Goal: Information Seeking & Learning: Learn about a topic

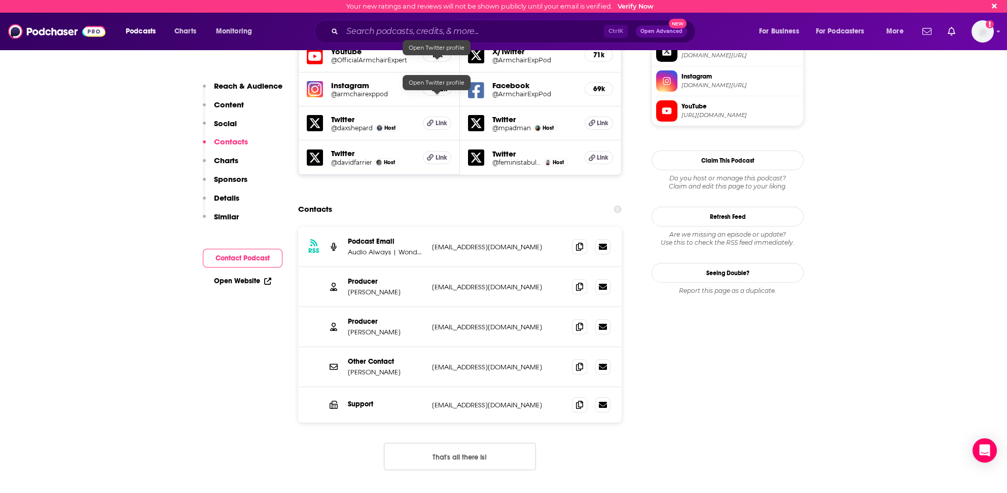
scroll to position [914, 0]
click at [362, 32] on input "Search podcasts, credits, & more..." at bounding box center [473, 31] width 262 height 16
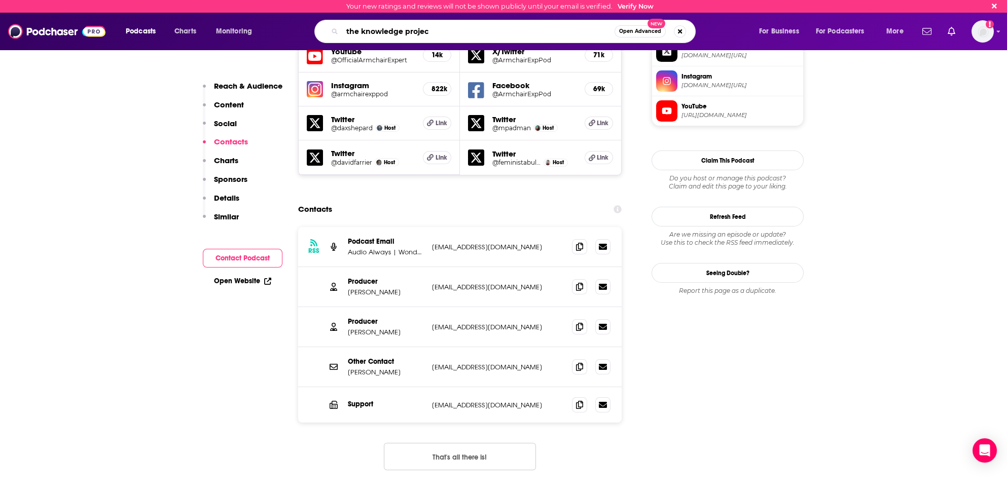
type input "the knowledge project"
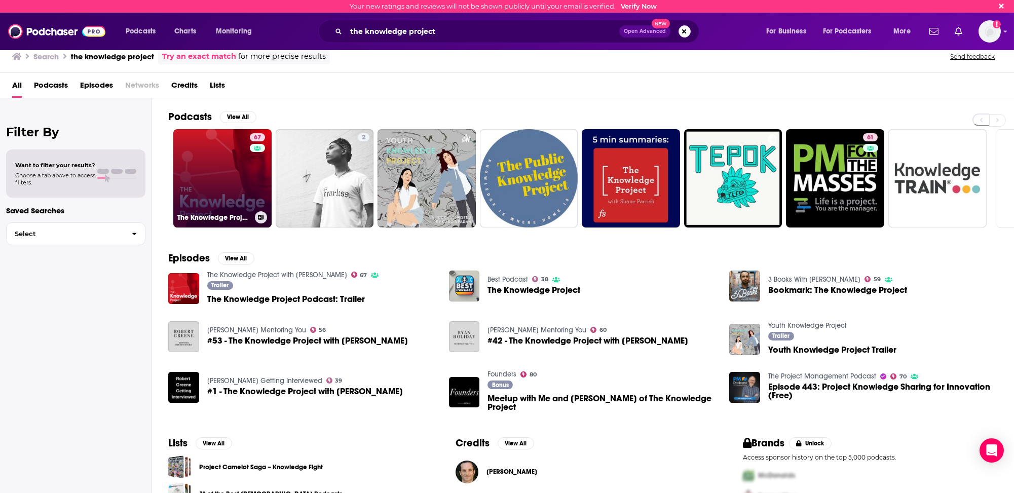
click at [216, 167] on link "67 The Knowledge Project with [PERSON_NAME]" at bounding box center [222, 178] width 98 height 98
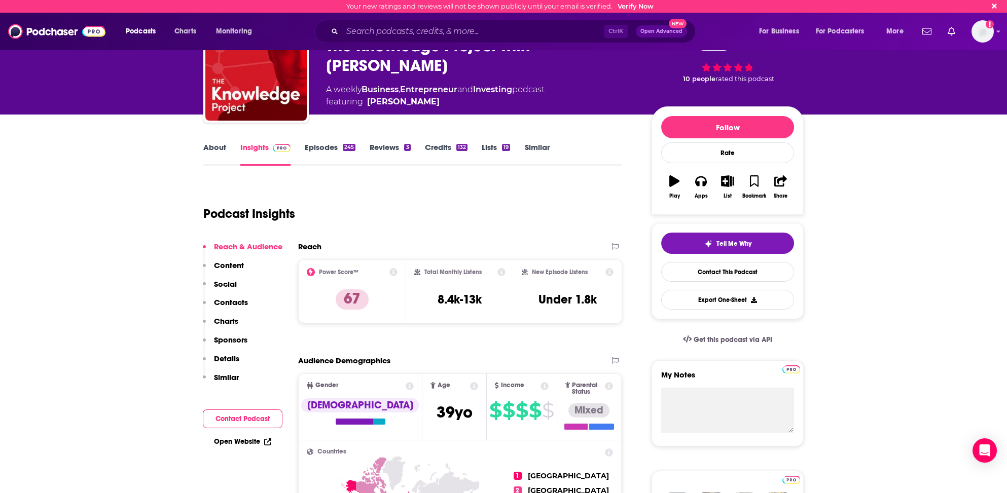
scroll to position [101, 0]
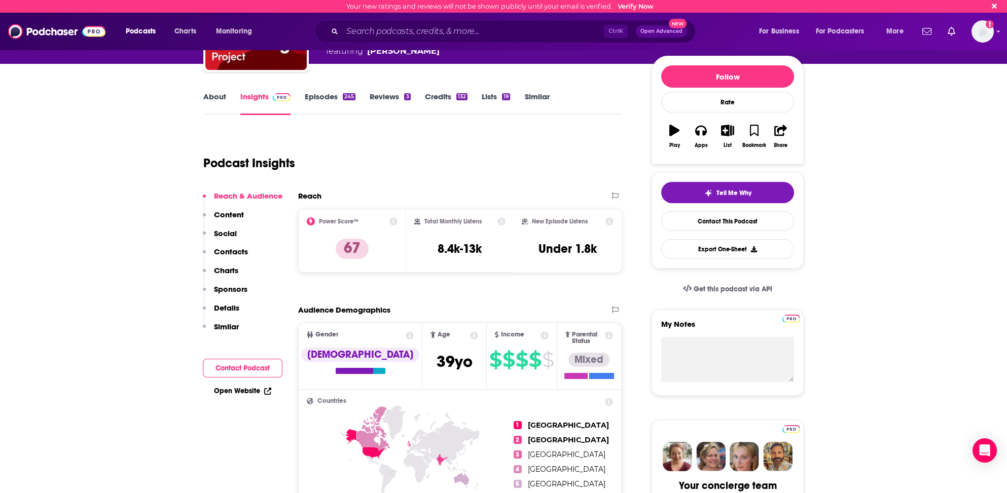
click at [239, 251] on p "Contacts" at bounding box center [231, 252] width 34 height 10
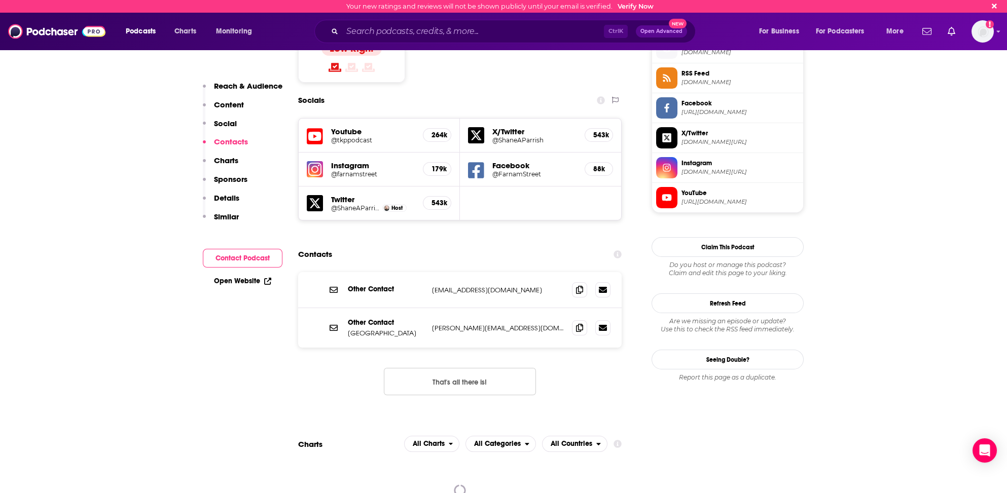
scroll to position [828, 0]
click at [580, 323] on icon at bounding box center [579, 327] width 7 height 8
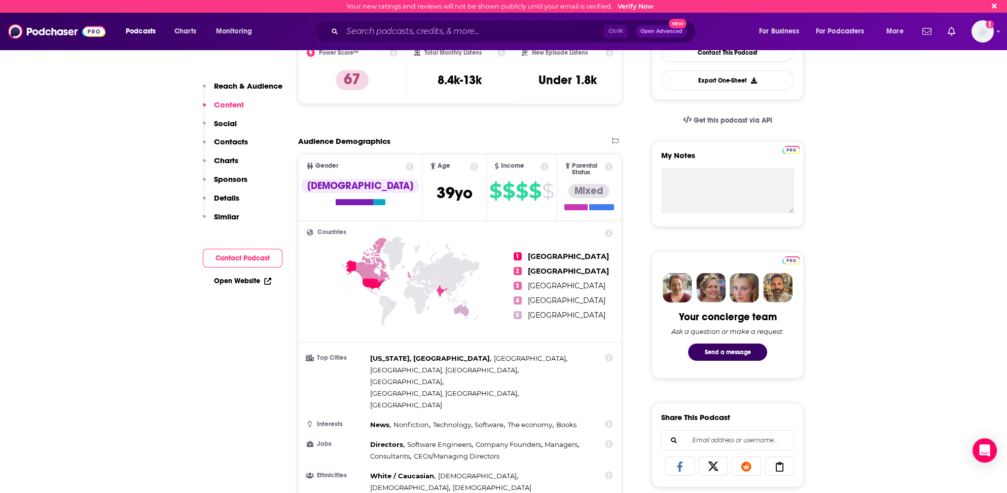
scroll to position [219, 0]
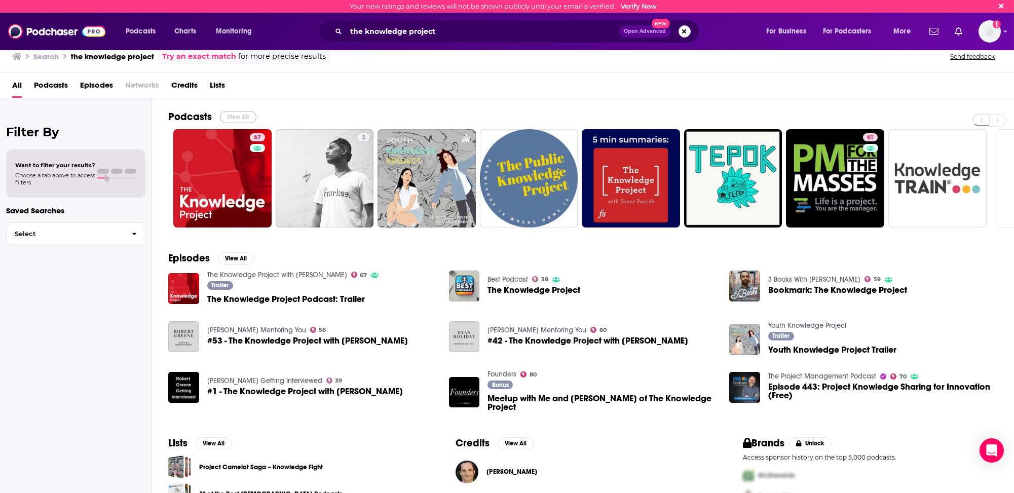
click at [244, 117] on button "View All" at bounding box center [238, 117] width 36 height 12
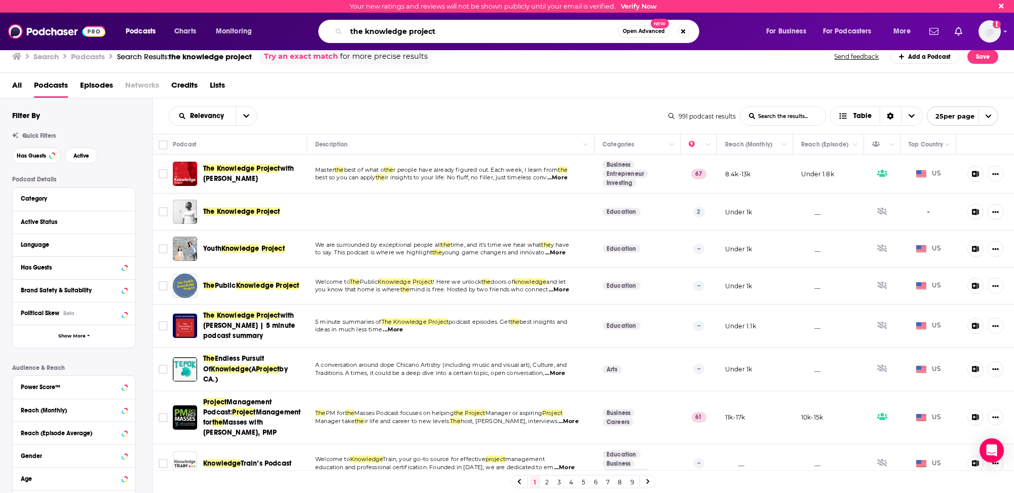
click at [372, 34] on input "the knowledge project" at bounding box center [482, 31] width 272 height 16
type input "the [PERSON_NAME] show"
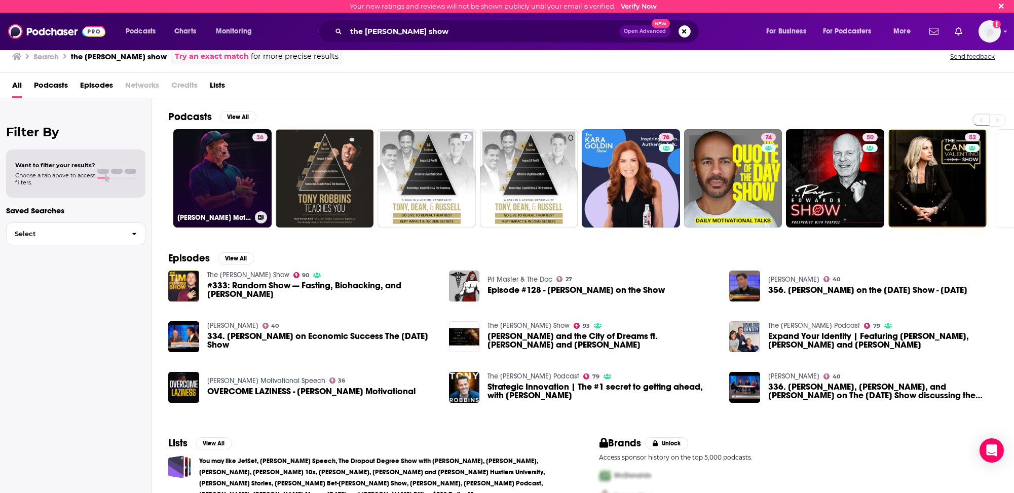
click at [231, 201] on link "36 [PERSON_NAME] Motivational Speech" at bounding box center [222, 178] width 98 height 98
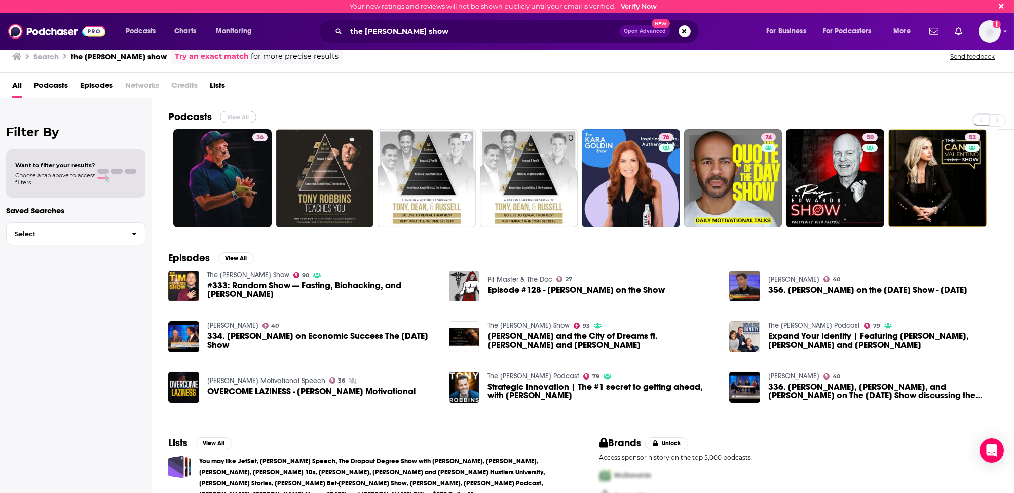
click at [242, 115] on button "View All" at bounding box center [238, 117] width 36 height 12
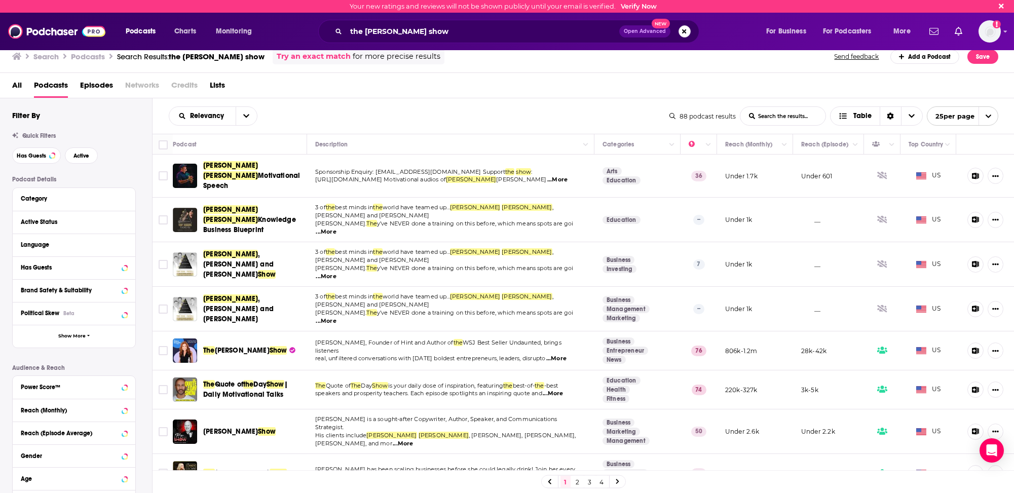
click at [684, 29] on button "Search podcasts, credits, & more..." at bounding box center [685, 31] width 12 height 12
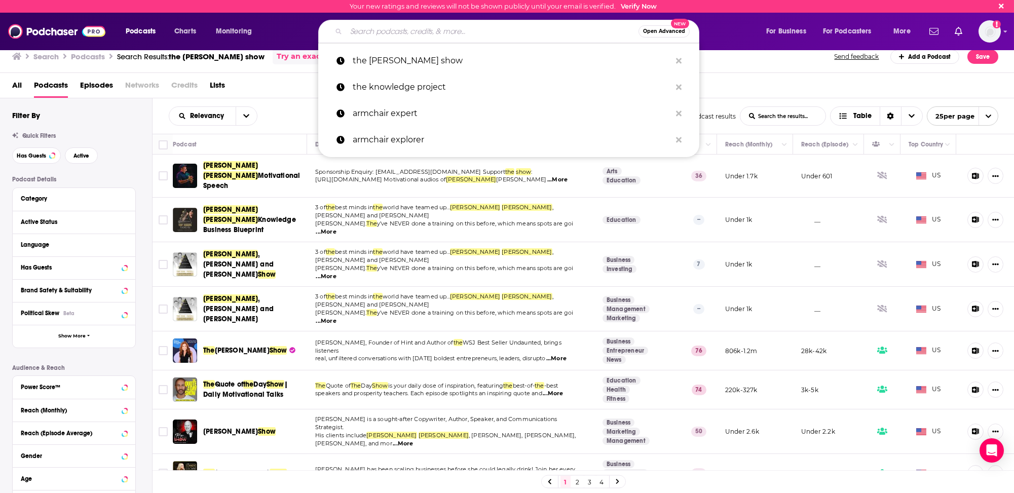
click at [397, 30] on input "Search podcasts, credits, & more..." at bounding box center [492, 31] width 292 height 16
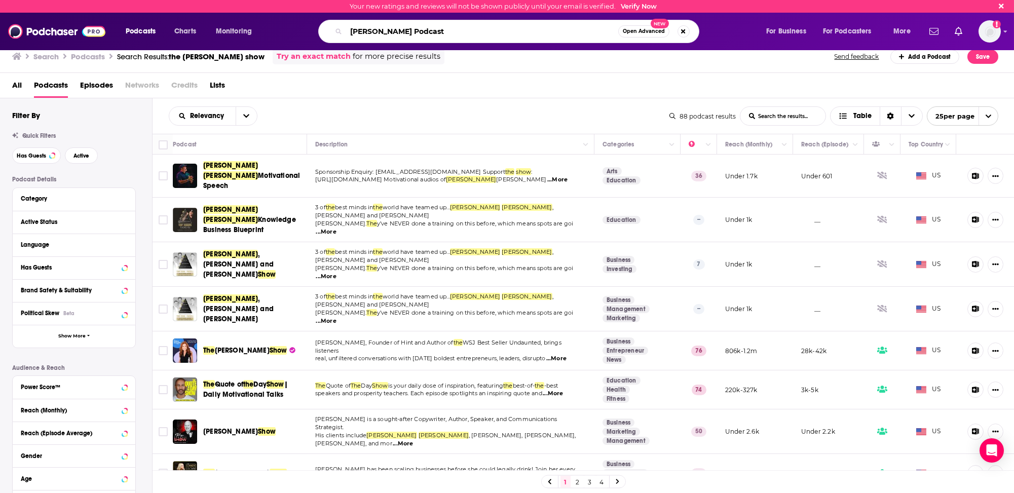
type input "[PERSON_NAME] Podcast"
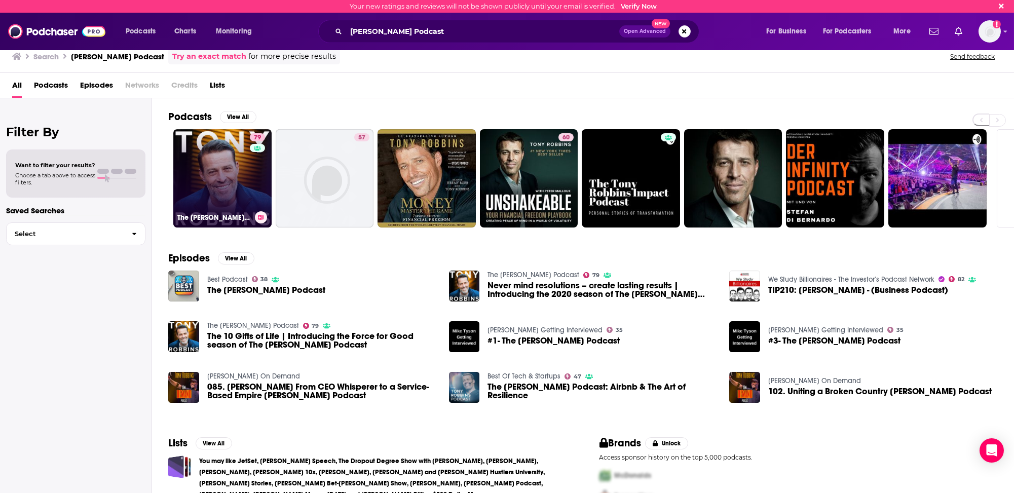
click at [208, 183] on link "79 The [PERSON_NAME] Podcast" at bounding box center [222, 178] width 98 height 98
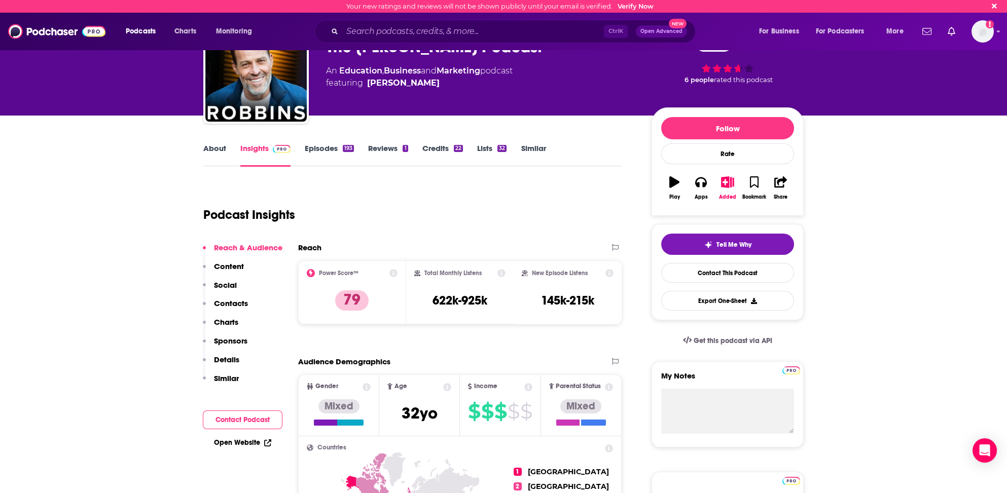
scroll to position [51, 0]
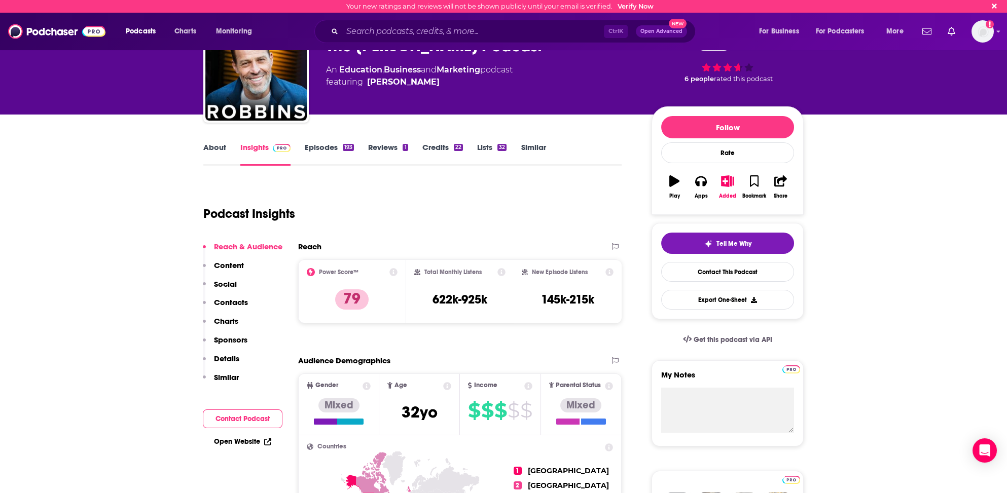
click at [239, 300] on p "Contacts" at bounding box center [231, 303] width 34 height 10
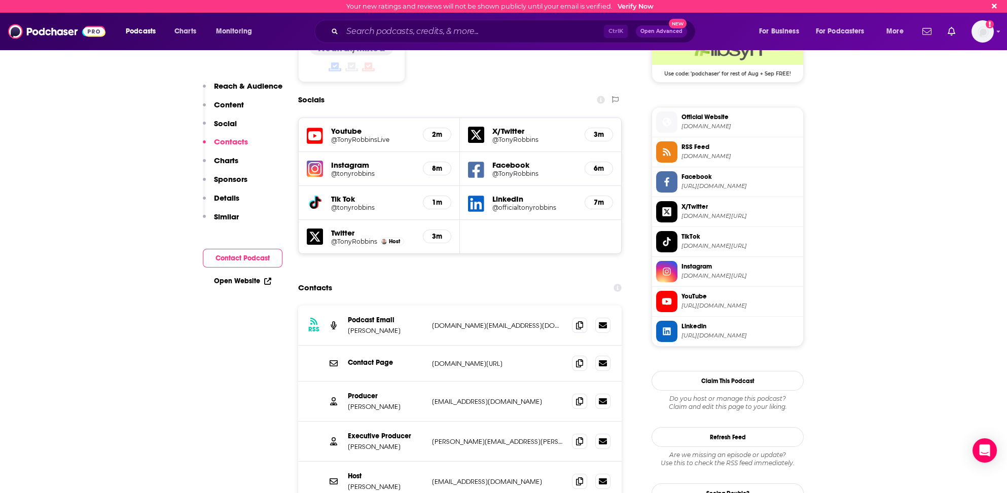
scroll to position [795, 0]
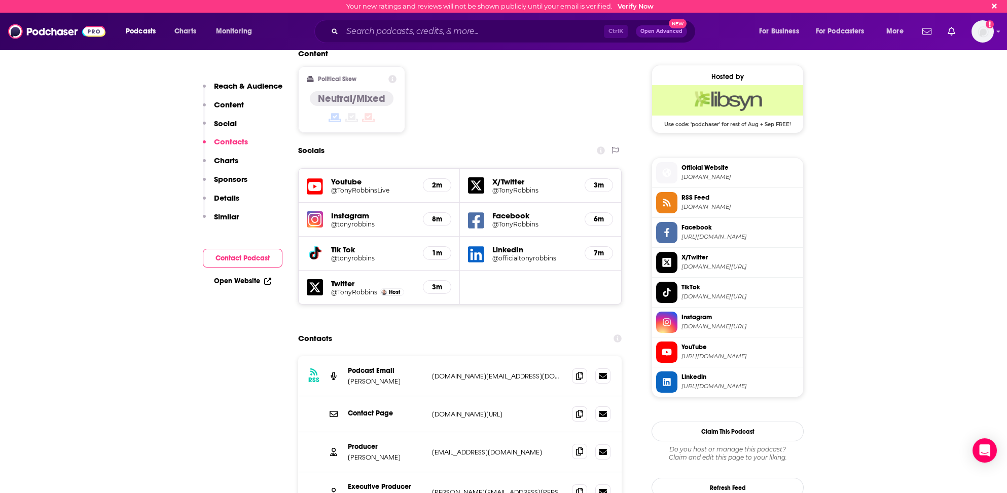
click at [578, 448] on icon at bounding box center [579, 452] width 7 height 8
click at [362, 28] on input "Search podcasts, credits, & more..." at bounding box center [473, 31] width 262 height 16
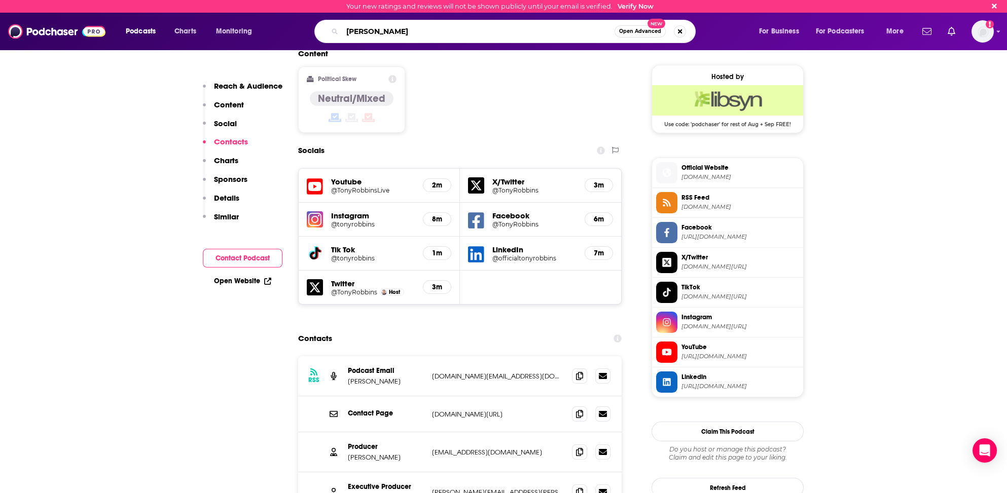
type input "[PERSON_NAME]"
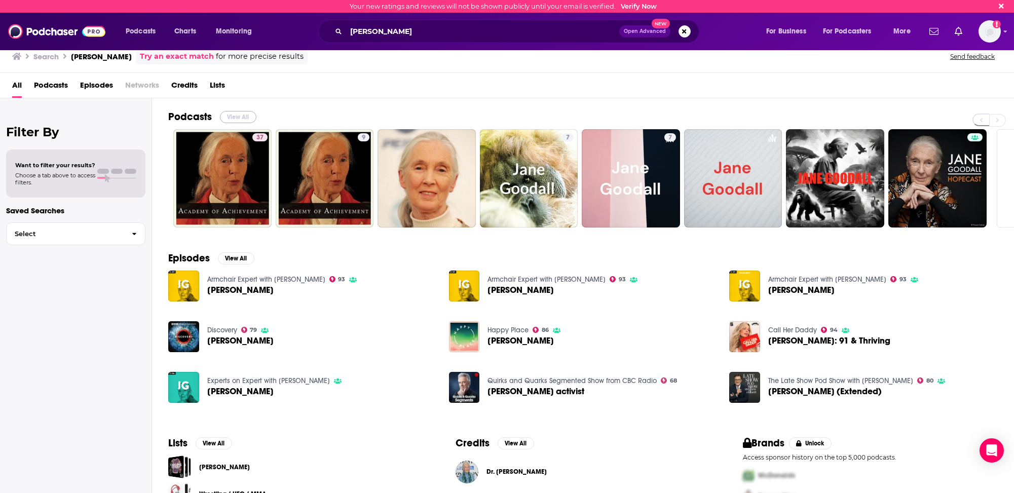
click at [242, 118] on button "View All" at bounding box center [238, 117] width 36 height 12
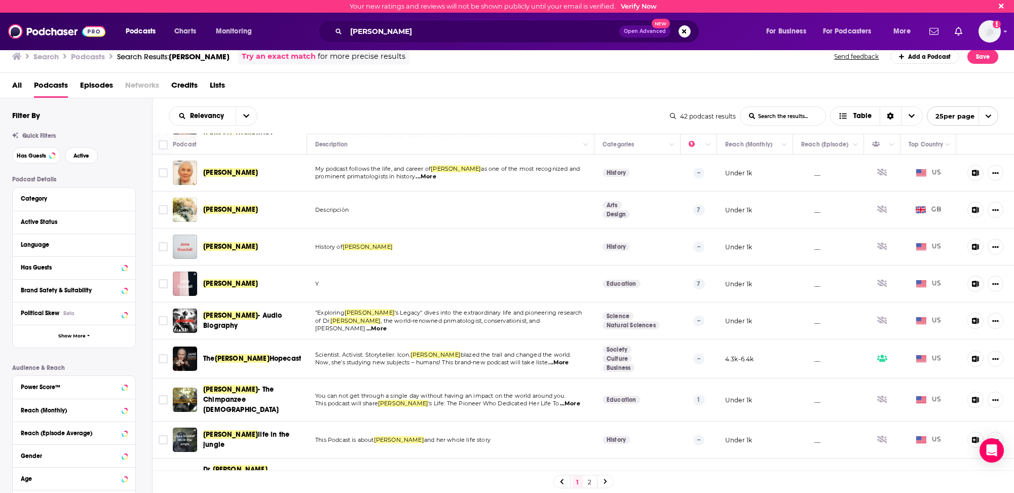
scroll to position [101, 0]
